Goal: Task Accomplishment & Management: Manage account settings

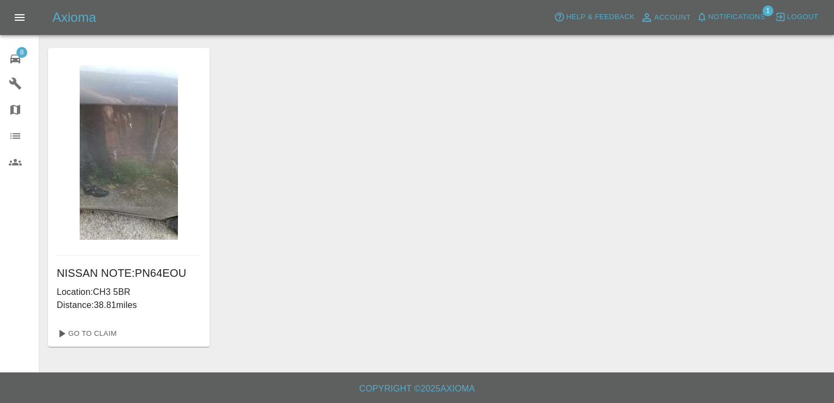
click at [19, 46] on link "8 Repair home" at bounding box center [19, 57] width 39 height 26
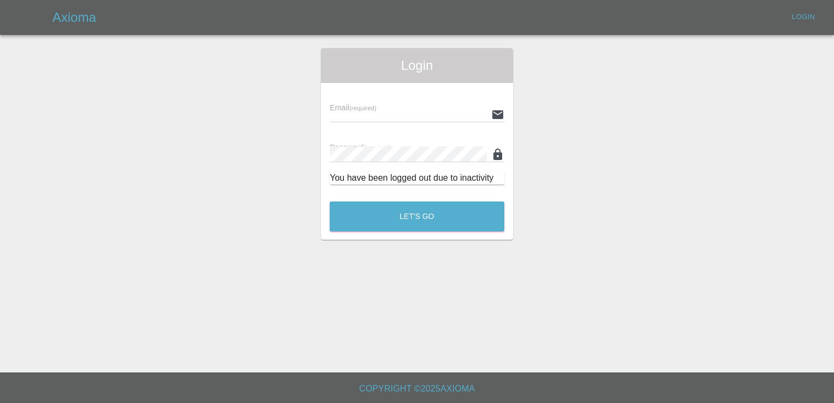
type input "[EMAIL_ADDRESS][DOMAIN_NAME]"
click at [434, 216] on button "Let's Go" at bounding box center [417, 216] width 175 height 30
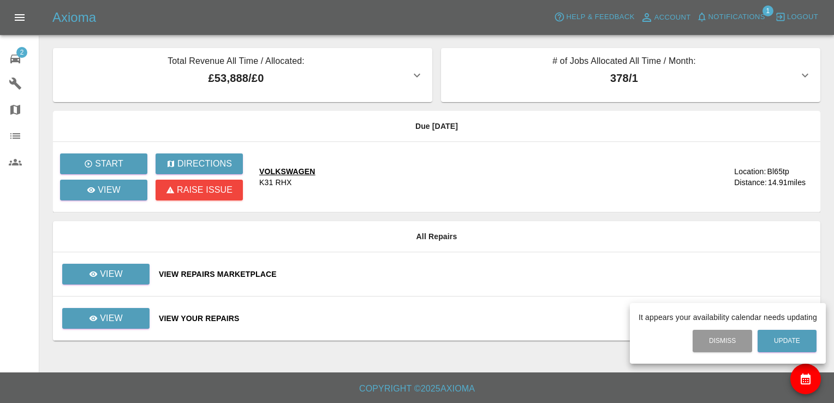
click at [87, 267] on div at bounding box center [417, 201] width 834 height 403
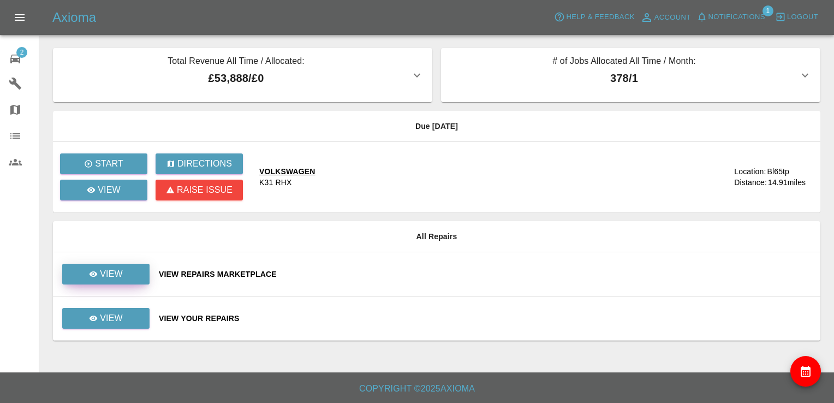
click at [97, 281] on link "View" at bounding box center [105, 274] width 87 height 21
